Goal: Find specific page/section: Find specific page/section

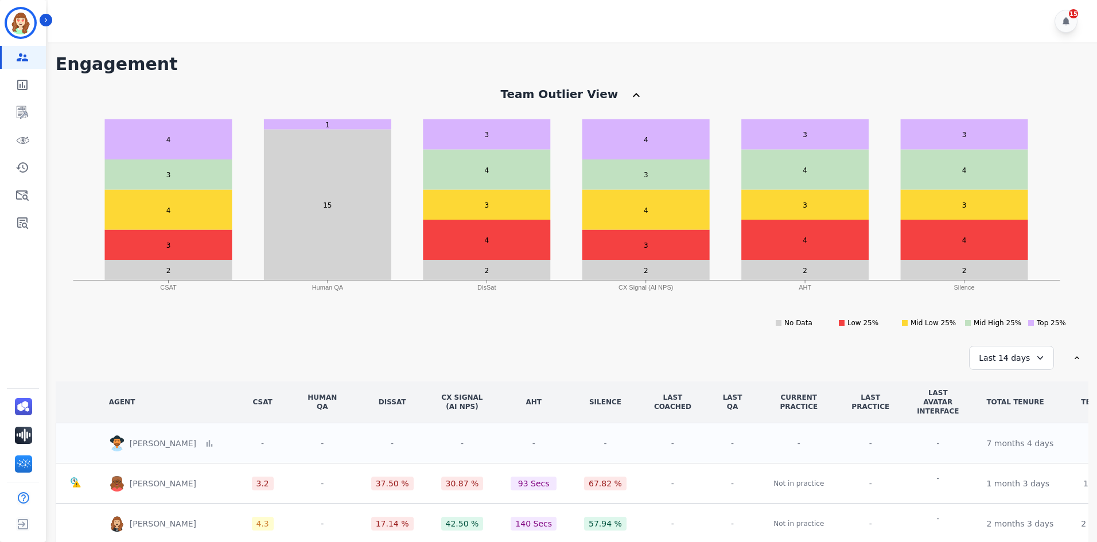
click at [994, 357] on div "Last 14 days" at bounding box center [1011, 358] width 85 height 24
click at [1005, 469] on li "Last 90 days" at bounding box center [1018, 469] width 57 height 11
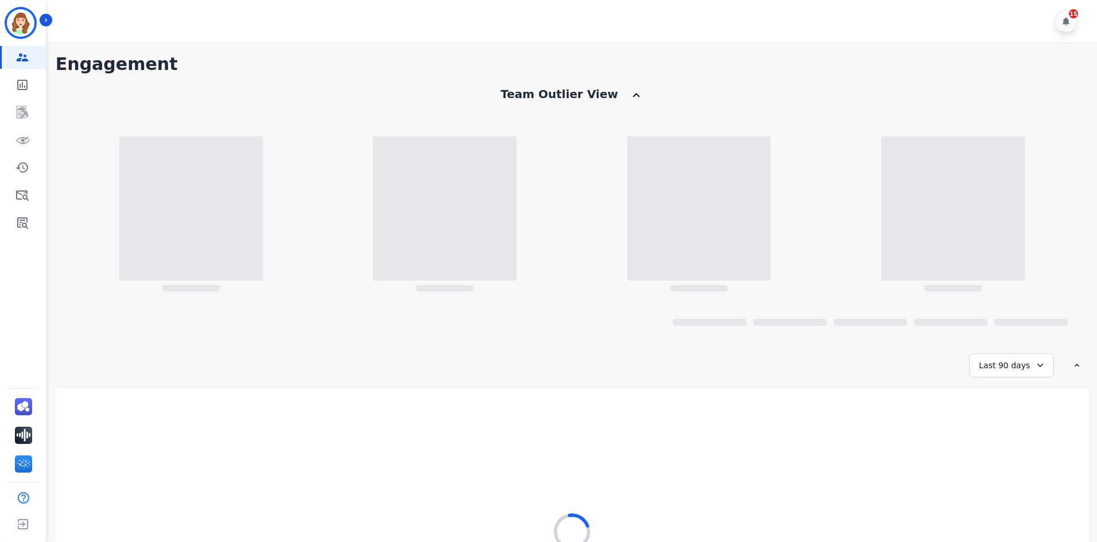
scroll to position [134, 0]
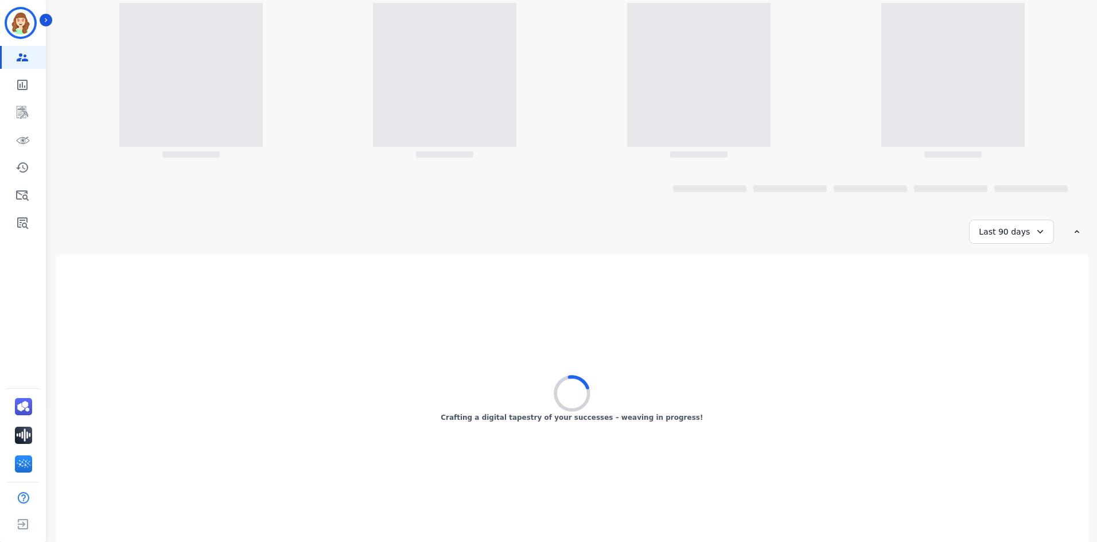
click at [1020, 237] on div "Last 90 days" at bounding box center [1011, 232] width 85 height 24
click at [1023, 332] on li "Last 30 days" at bounding box center [1018, 329] width 57 height 11
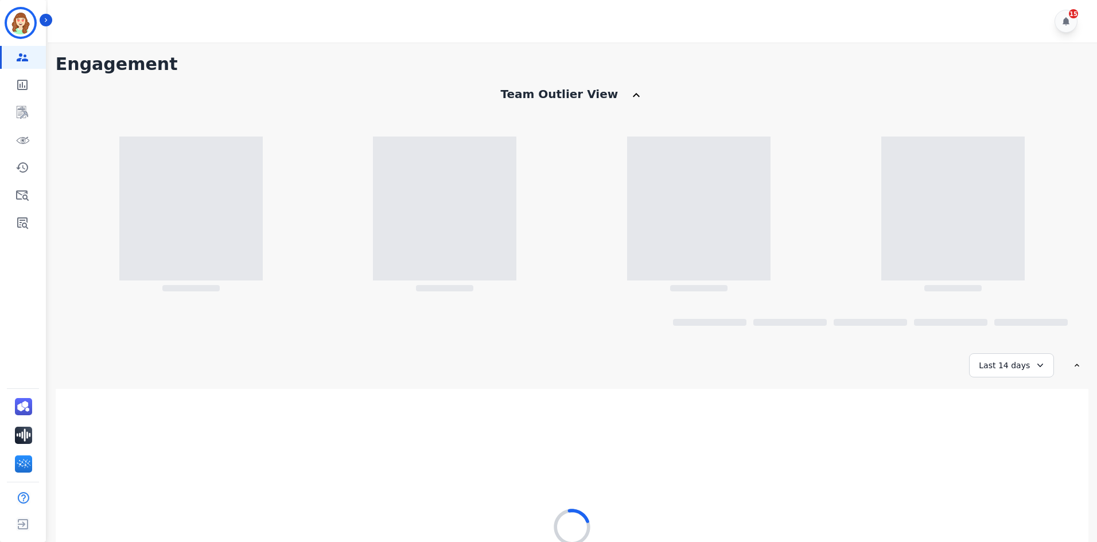
scroll to position [134, 0]
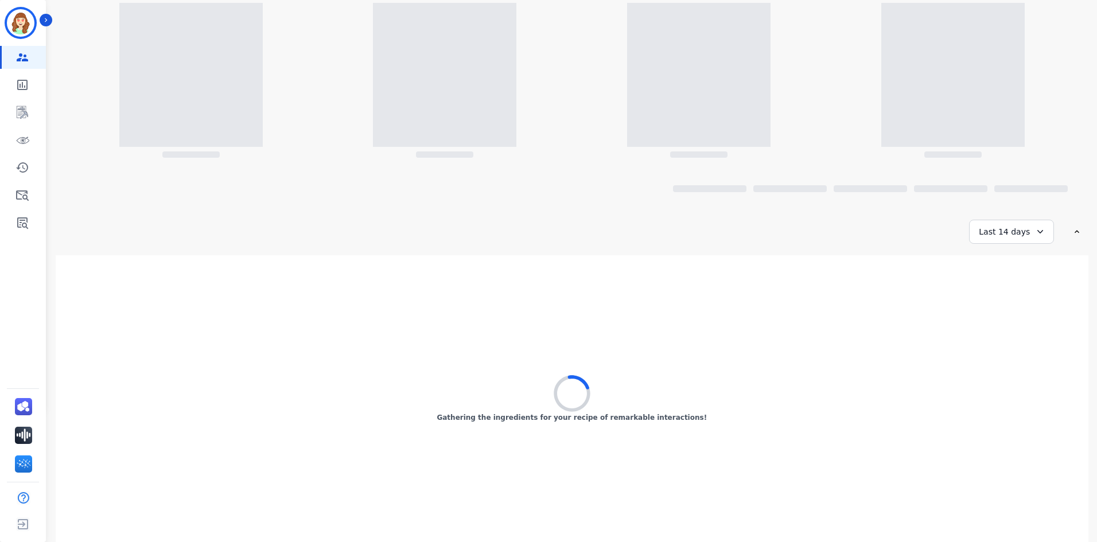
click at [996, 230] on div "Last 14 days" at bounding box center [1011, 232] width 85 height 24
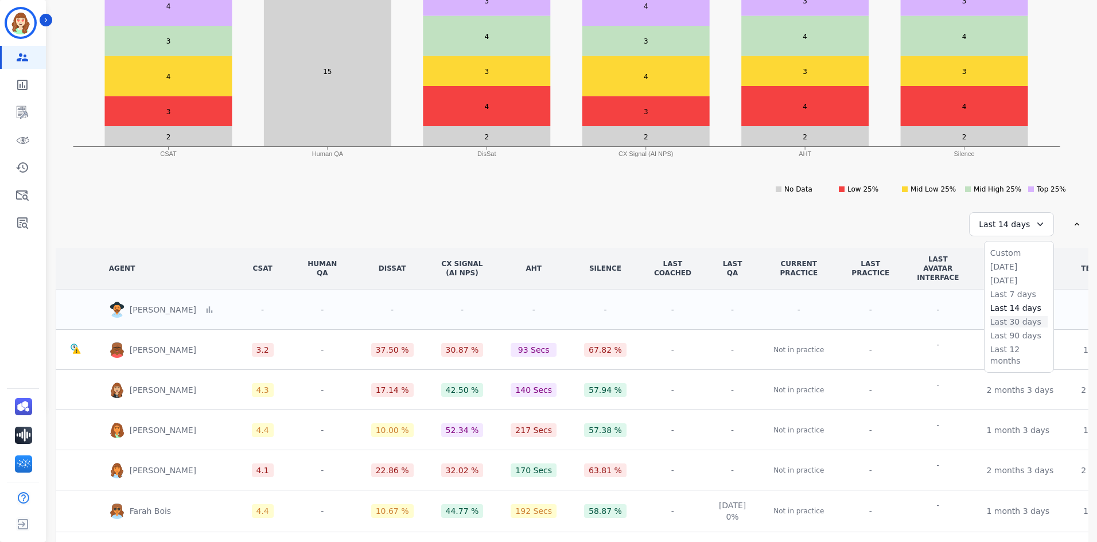
click at [1001, 317] on li "Last 30 days" at bounding box center [1018, 321] width 57 height 11
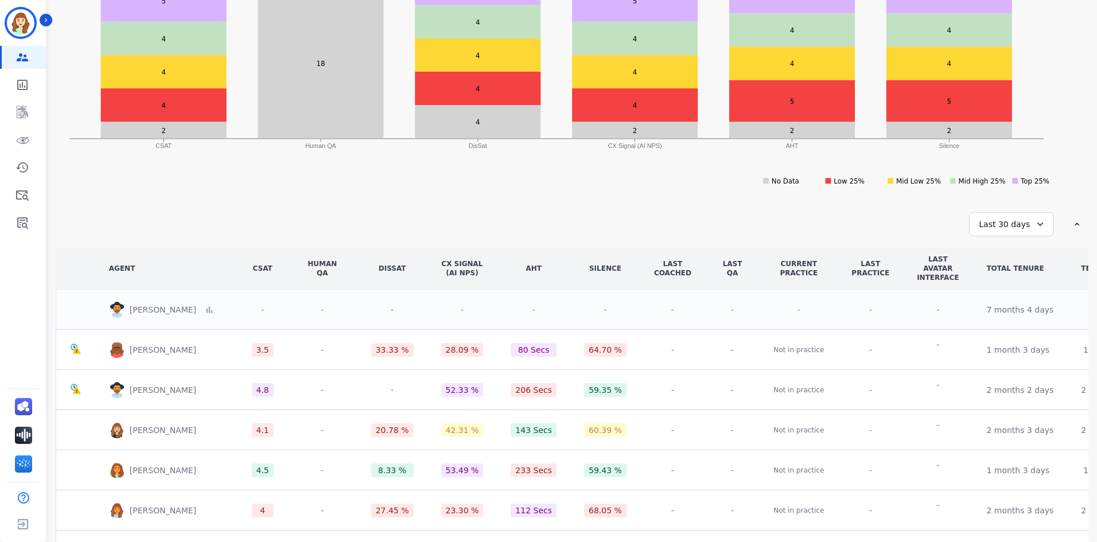
scroll to position [172, 0]
